Goal: Check status: Check status

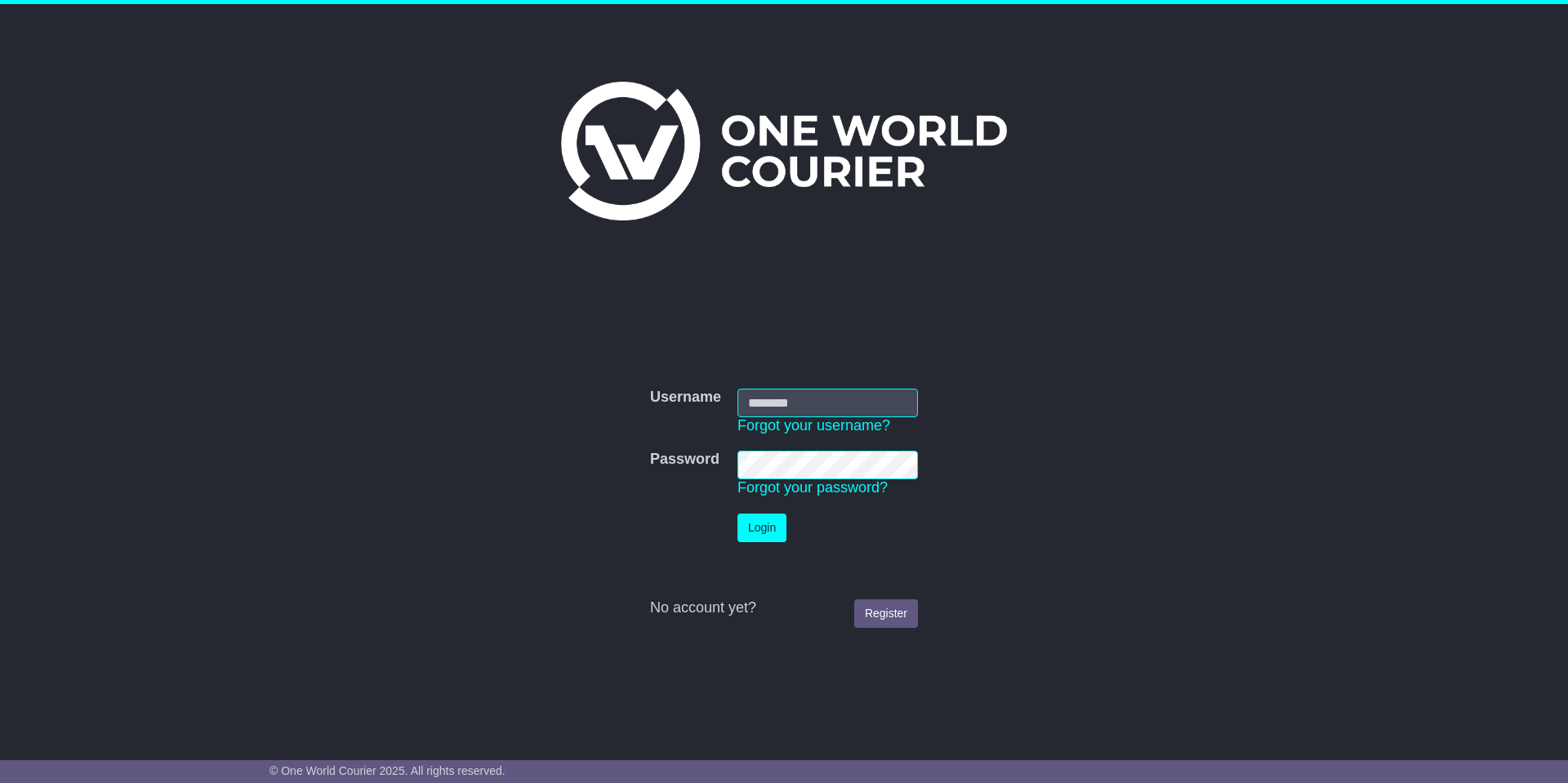
type input "*******"
click at [765, 527] on button "Login" at bounding box center [762, 528] width 49 height 29
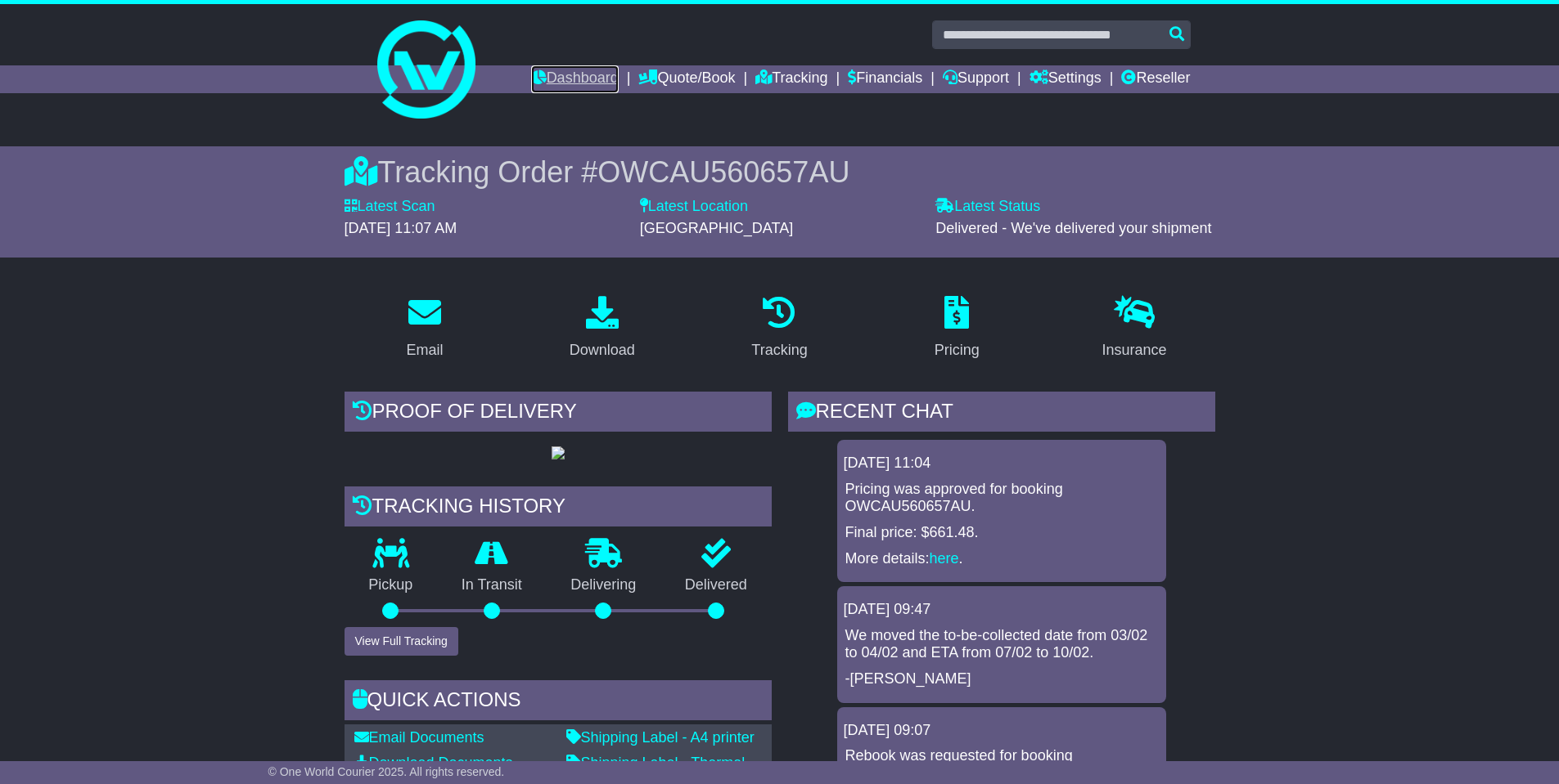
click at [550, 78] on link "Dashboard" at bounding box center [575, 79] width 87 height 28
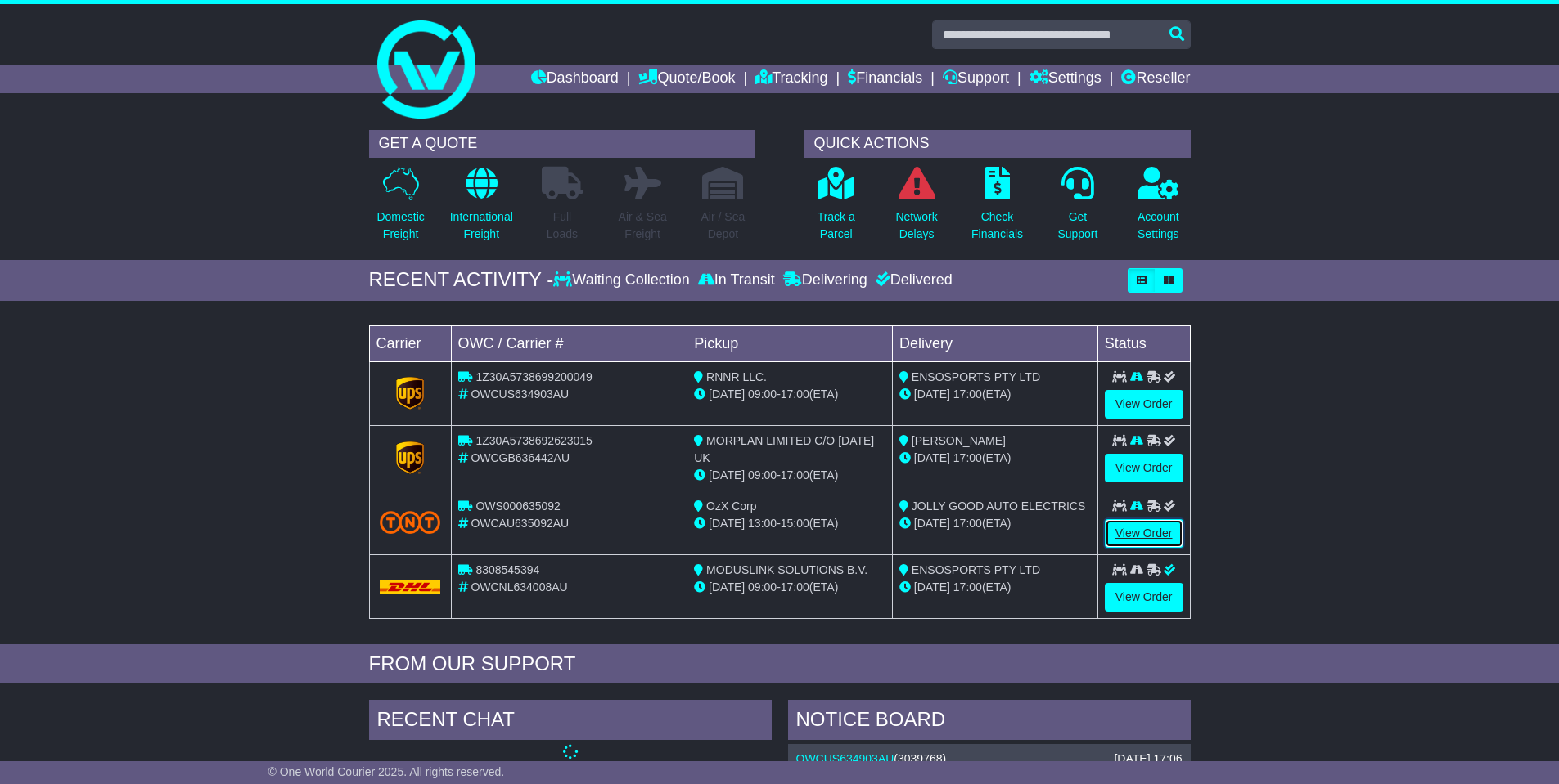
click at [1141, 529] on link "View Order" at bounding box center [1144, 534] width 78 height 29
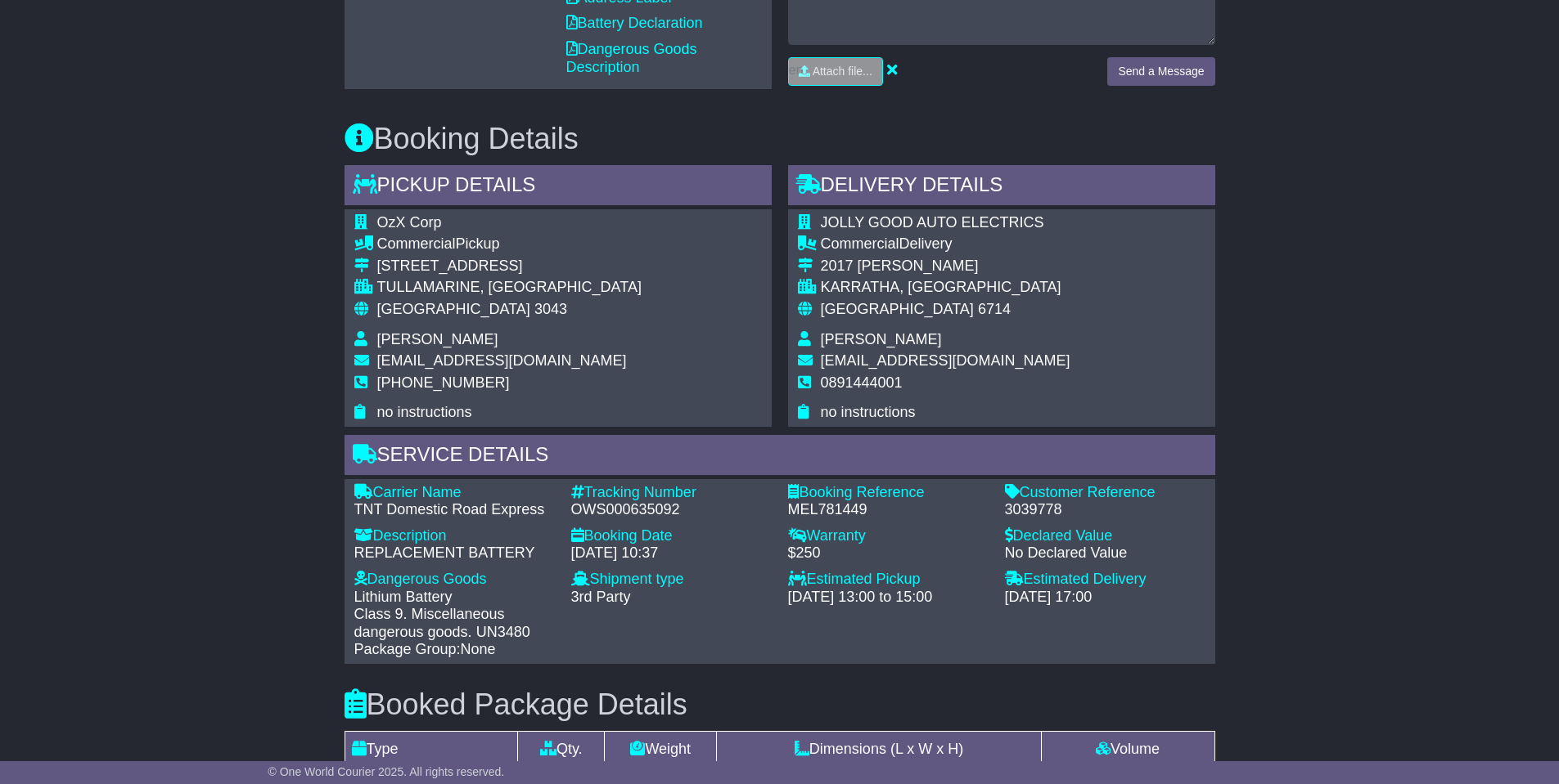
scroll to position [818, 0]
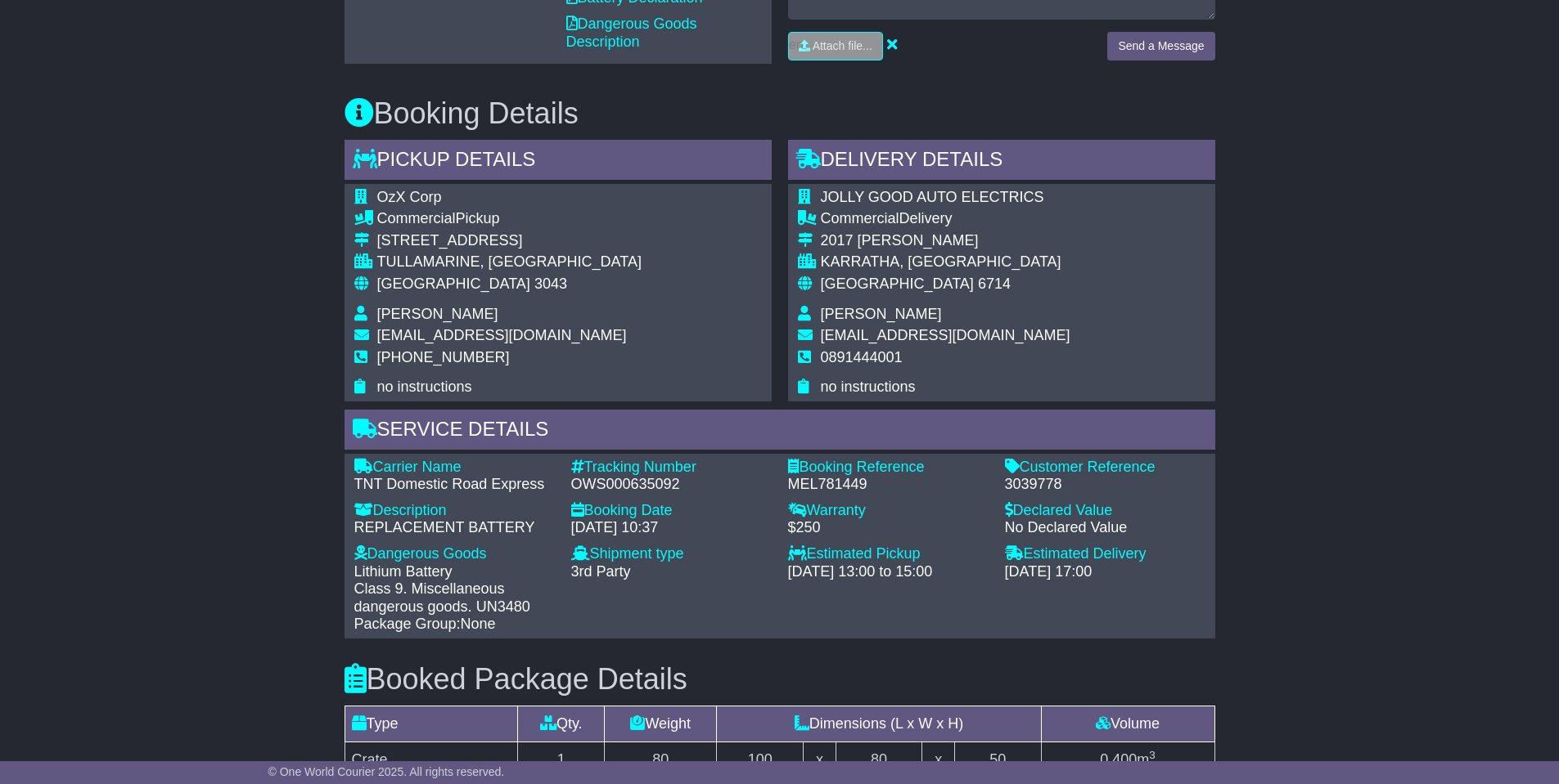
click at [823, 487] on div "MEL781449" at bounding box center [888, 485] width 201 height 18
copy div "MEL781449"
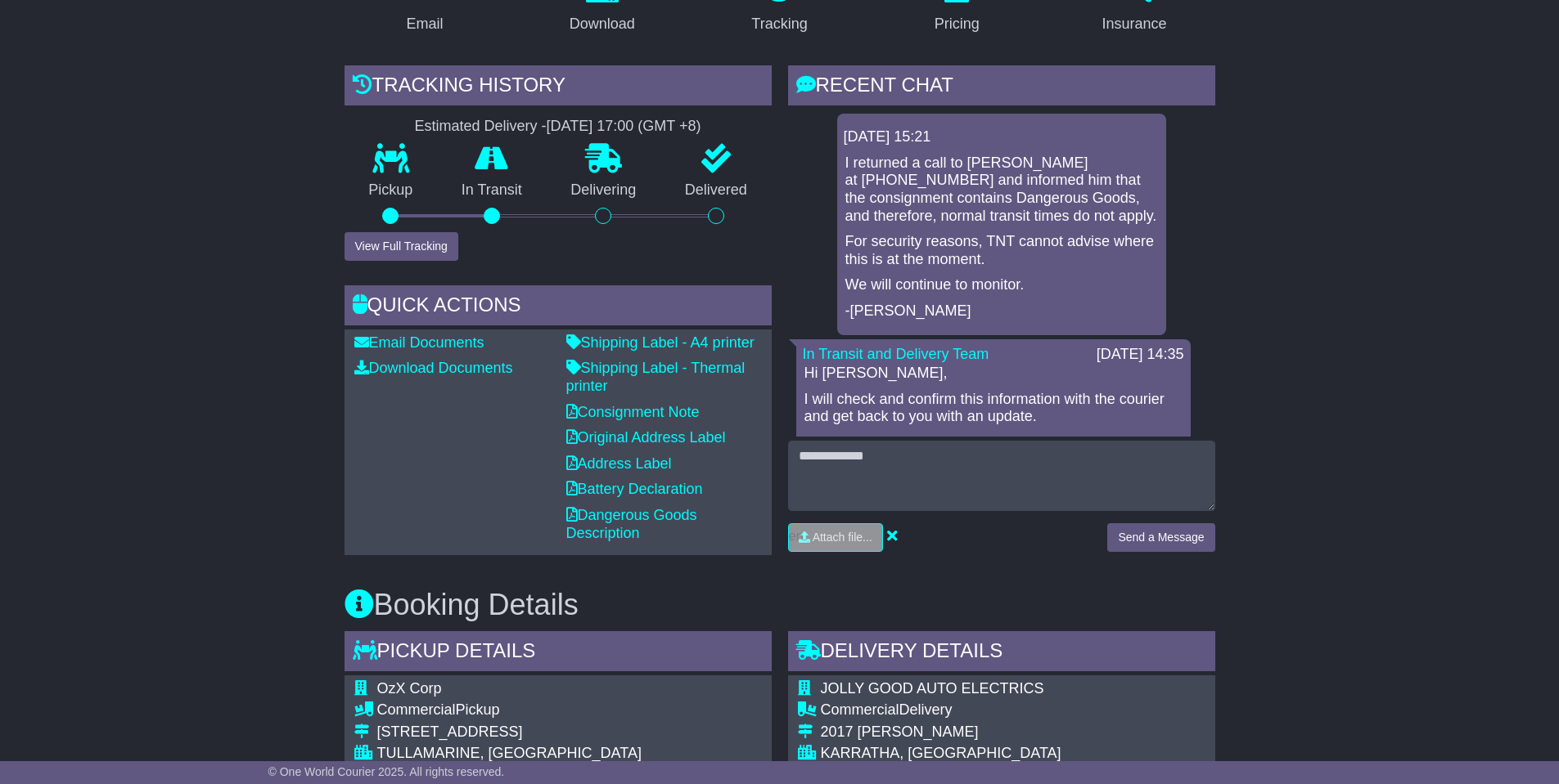
scroll to position [164, 0]
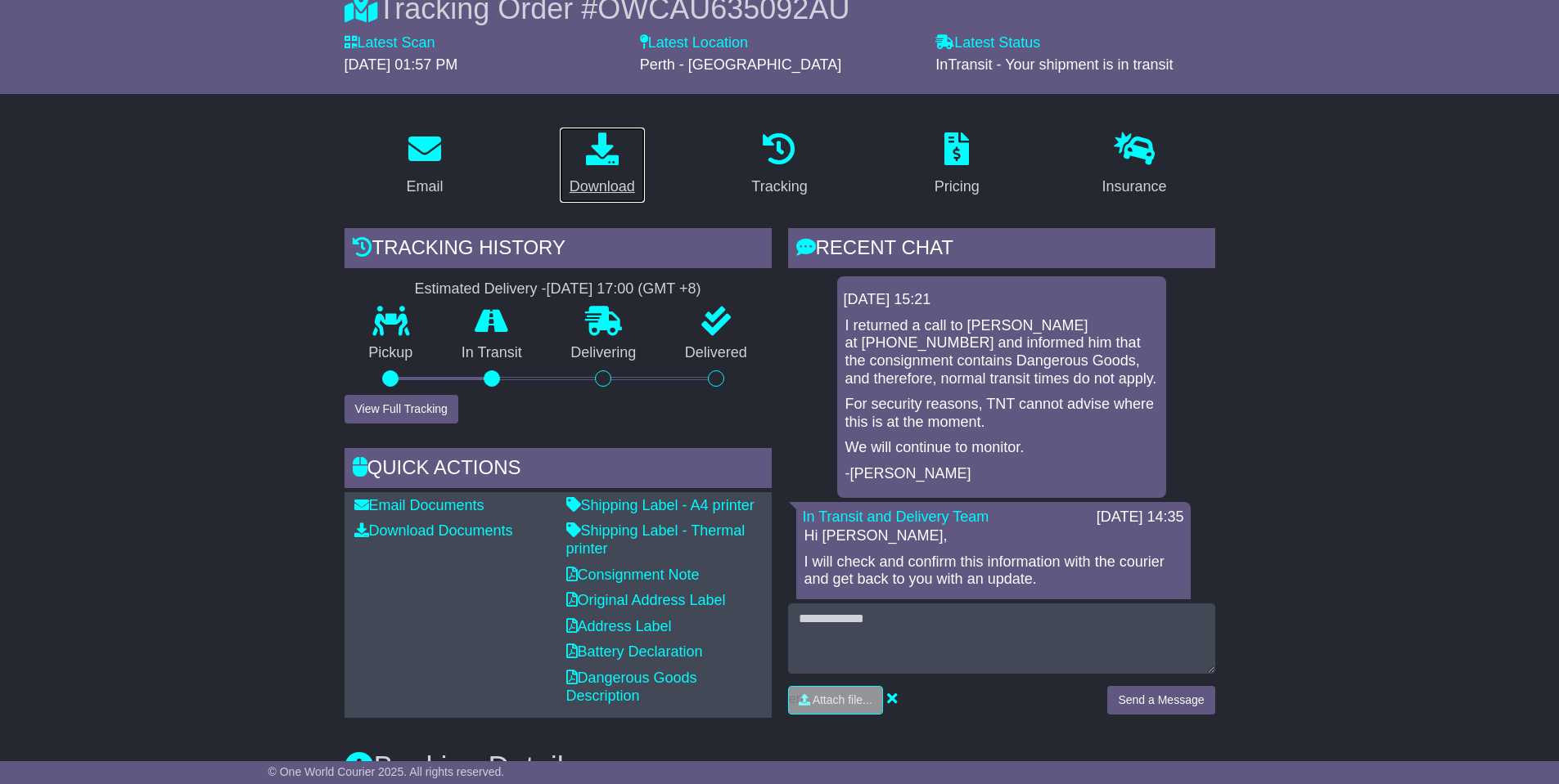
click at [600, 173] on link "Download" at bounding box center [602, 165] width 86 height 77
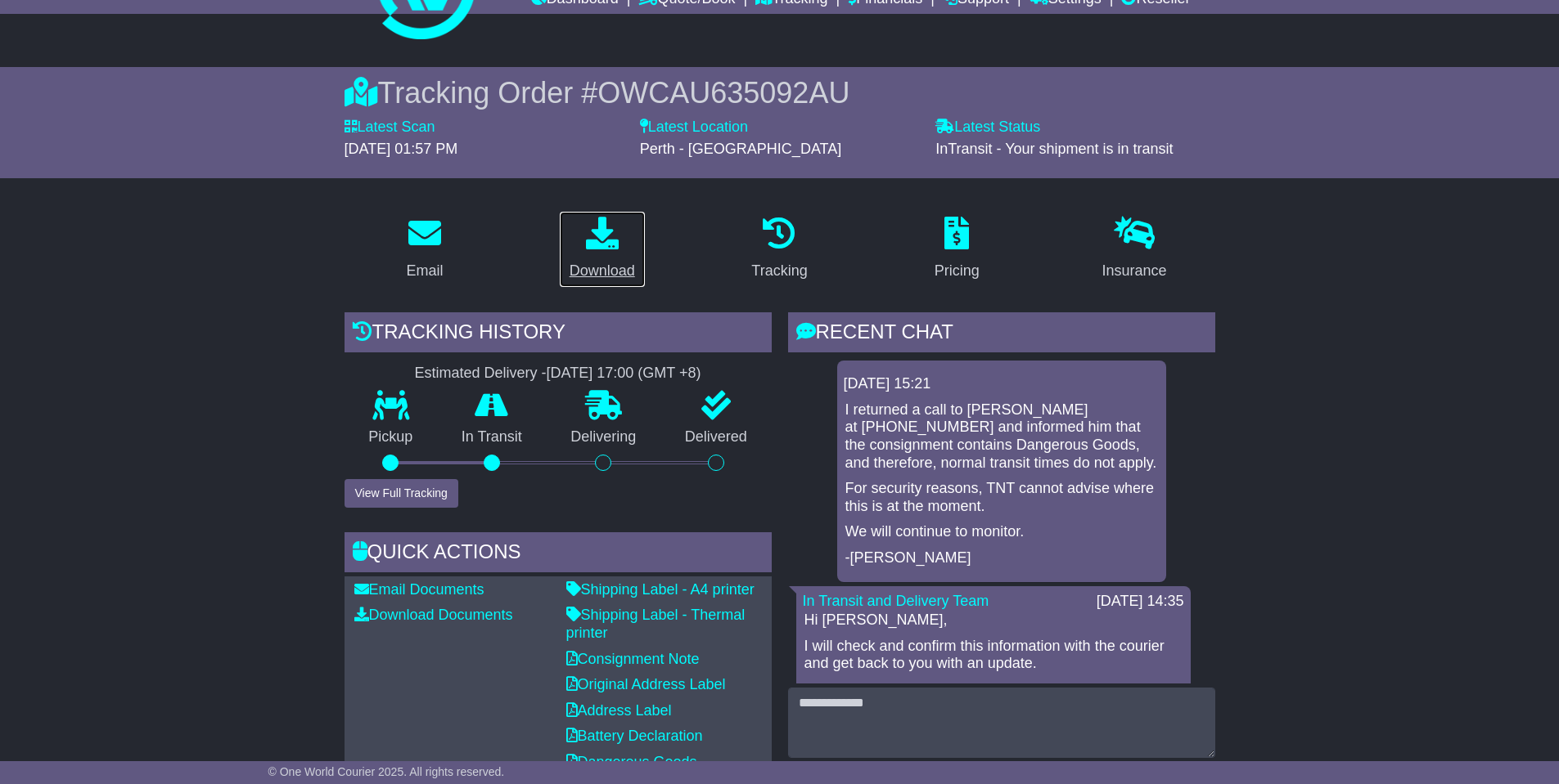
scroll to position [0, 0]
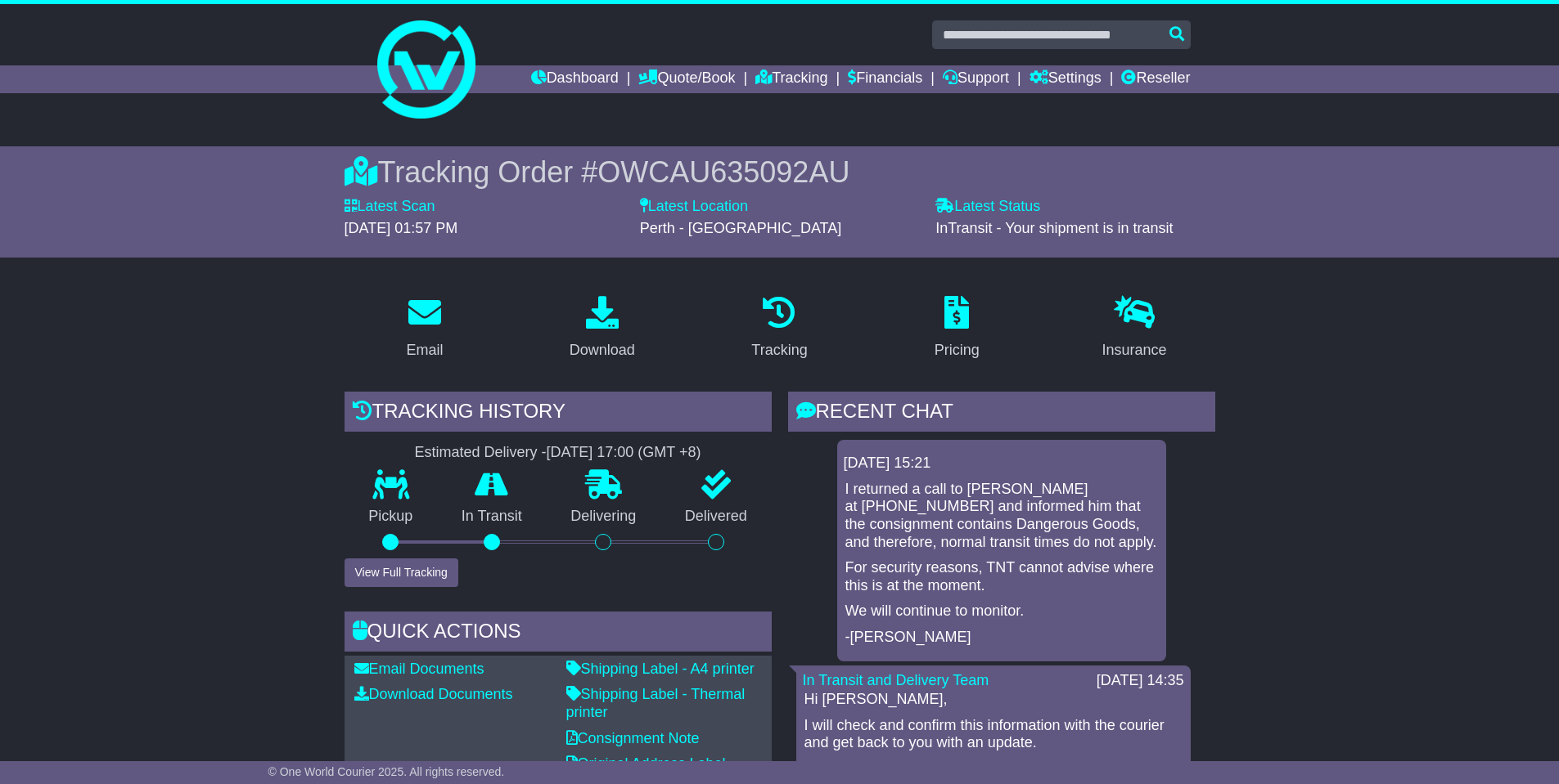
click at [708, 168] on span "OWCAU635092AU" at bounding box center [723, 172] width 252 height 34
copy span "OWCAU635092AU"
